Goal: Check status: Check status

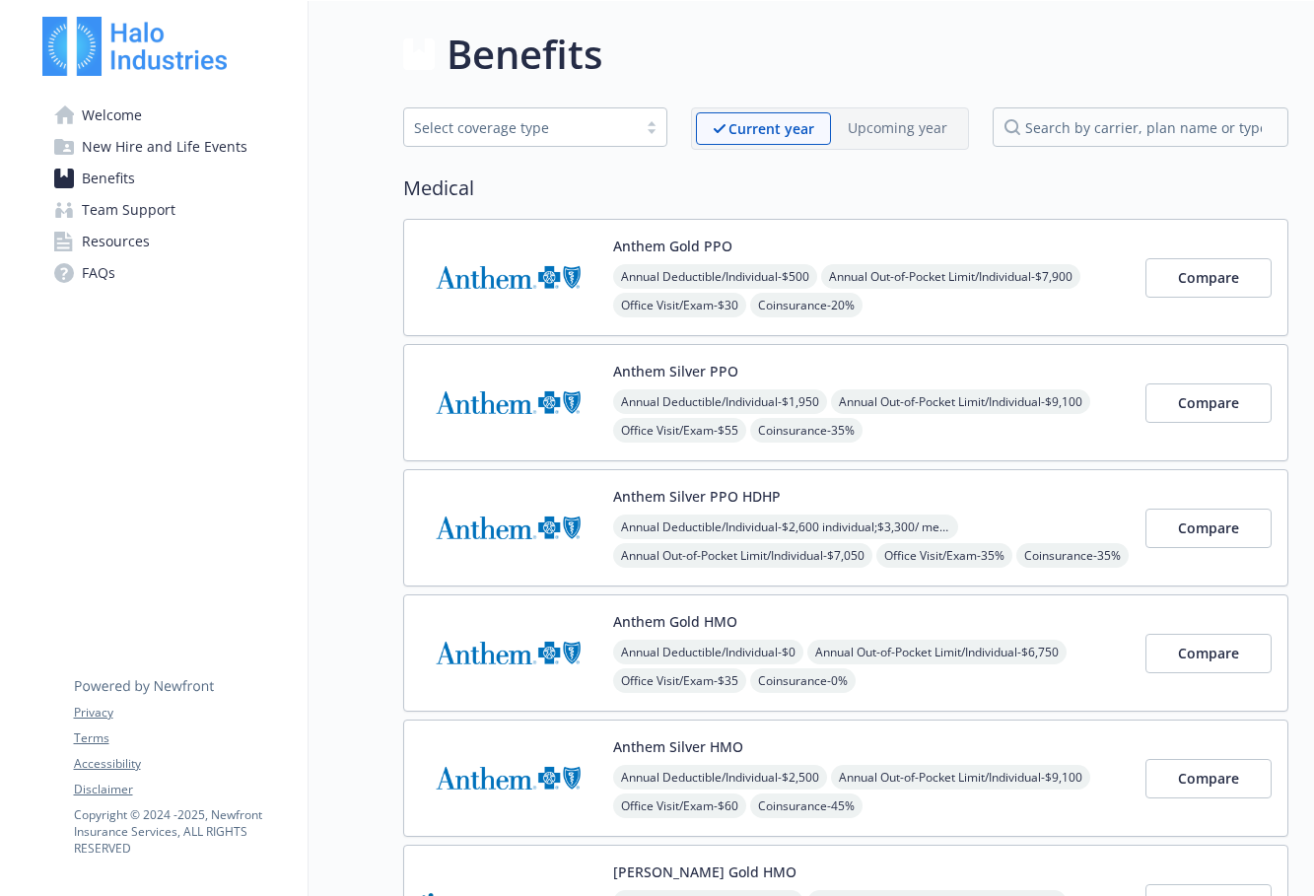
scroll to position [1726, 0]
